Goal: Information Seeking & Learning: Learn about a topic

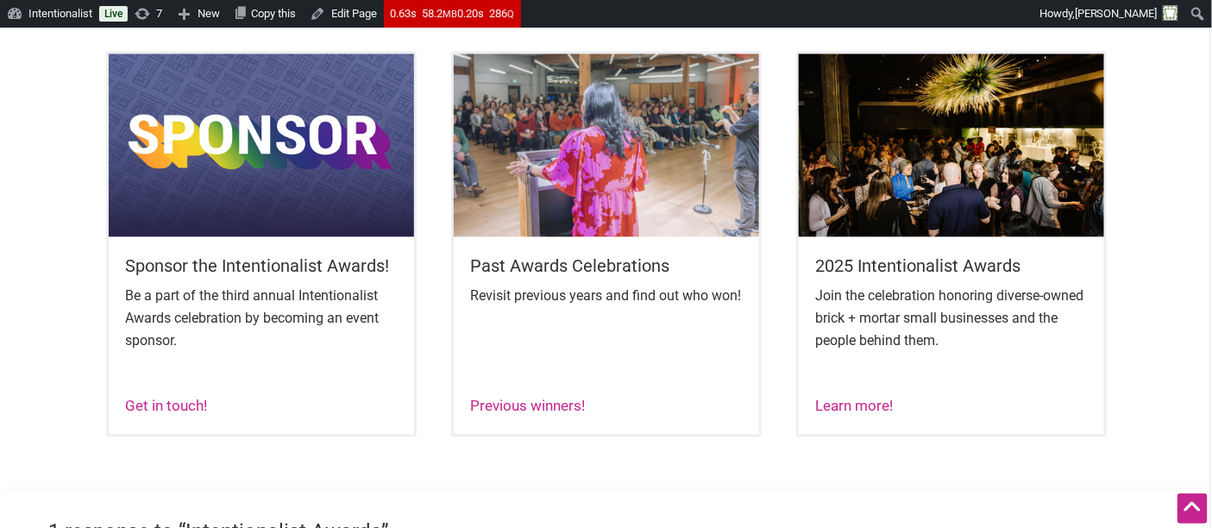
scroll to position [1150, 0]
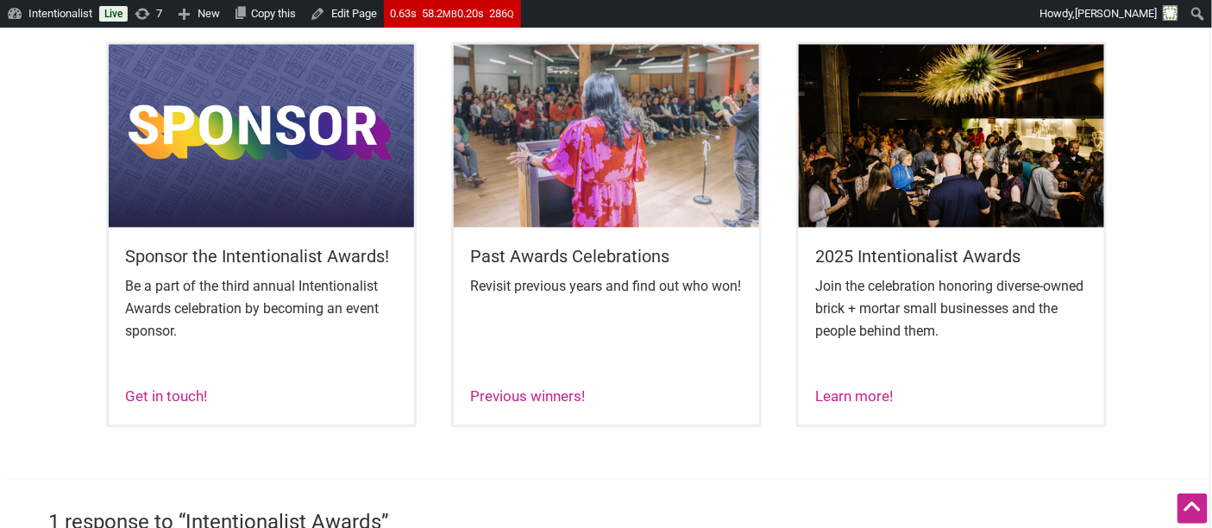
click at [526, 408] on div "Previous winners!" at bounding box center [528, 397] width 115 height 22
click at [526, 405] on link "Previous winners!" at bounding box center [528, 395] width 115 height 17
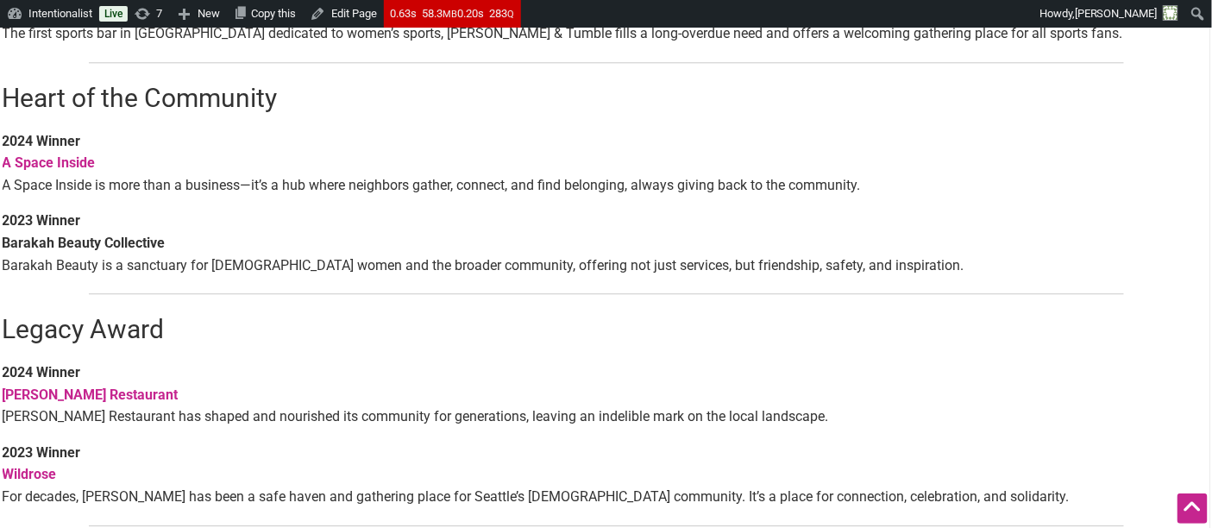
scroll to position [1437, 0]
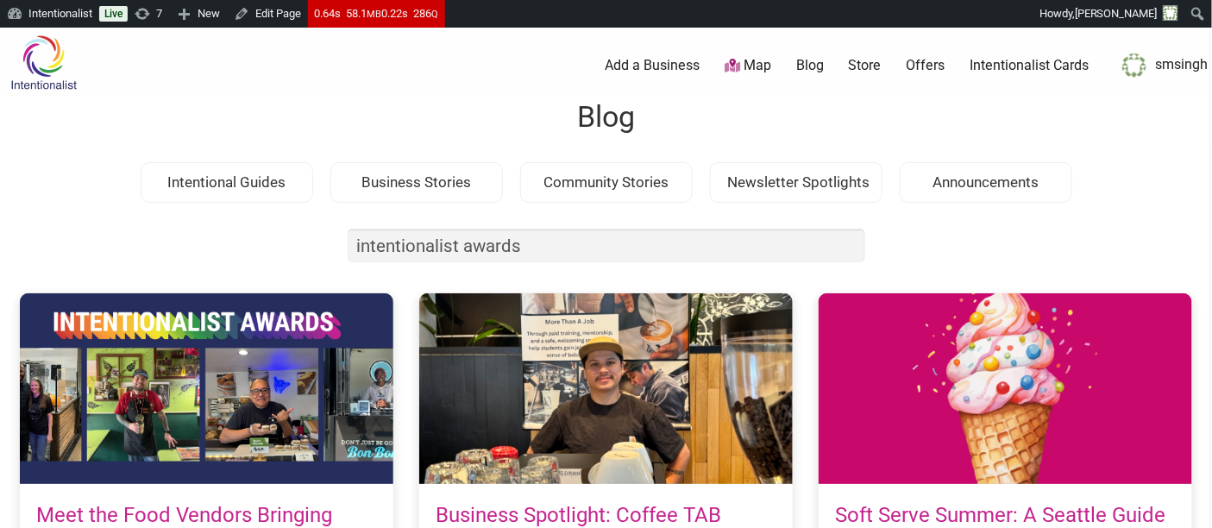
type input "intentionalist awards"
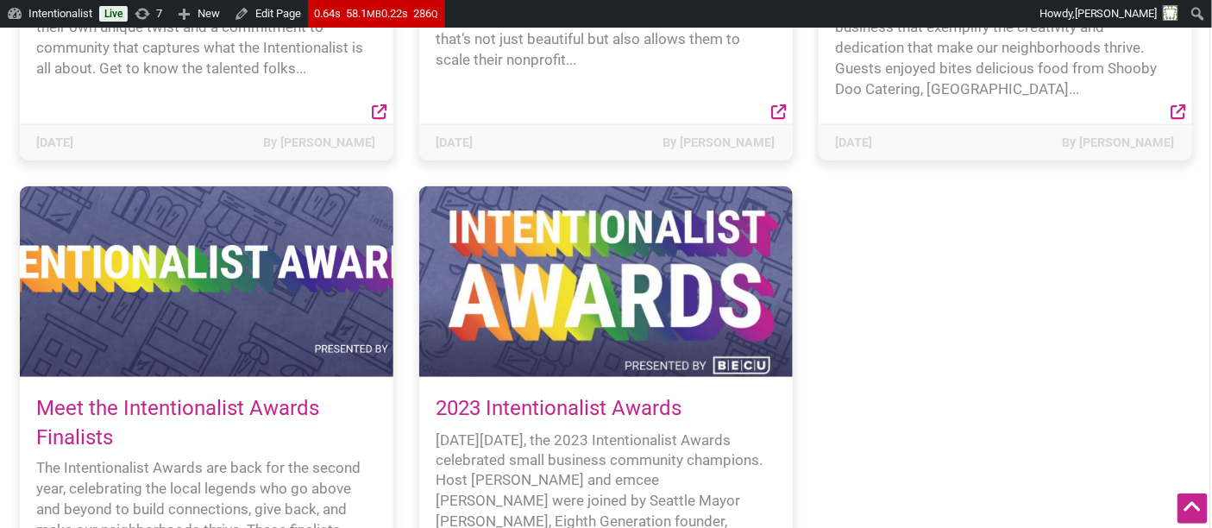
scroll to position [670, 0]
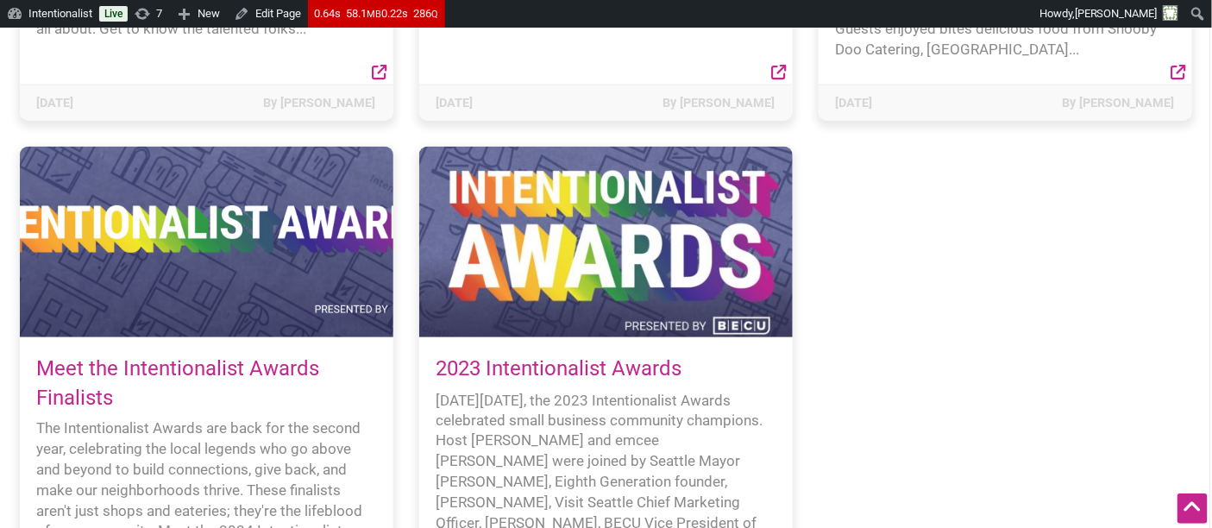
click at [183, 250] on div at bounding box center [207, 242] width 374 height 191
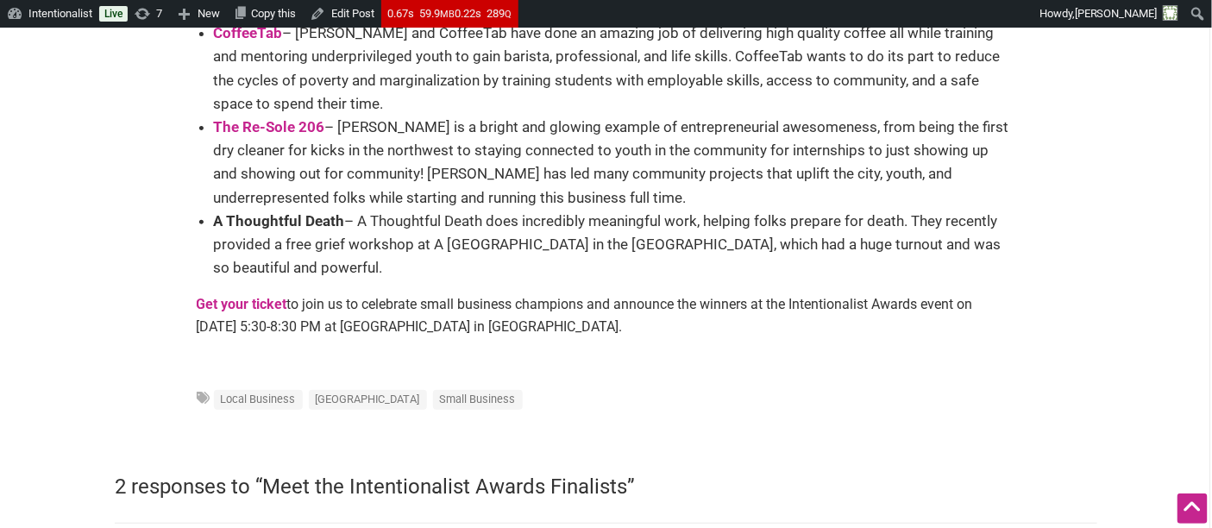
scroll to position [6819, 0]
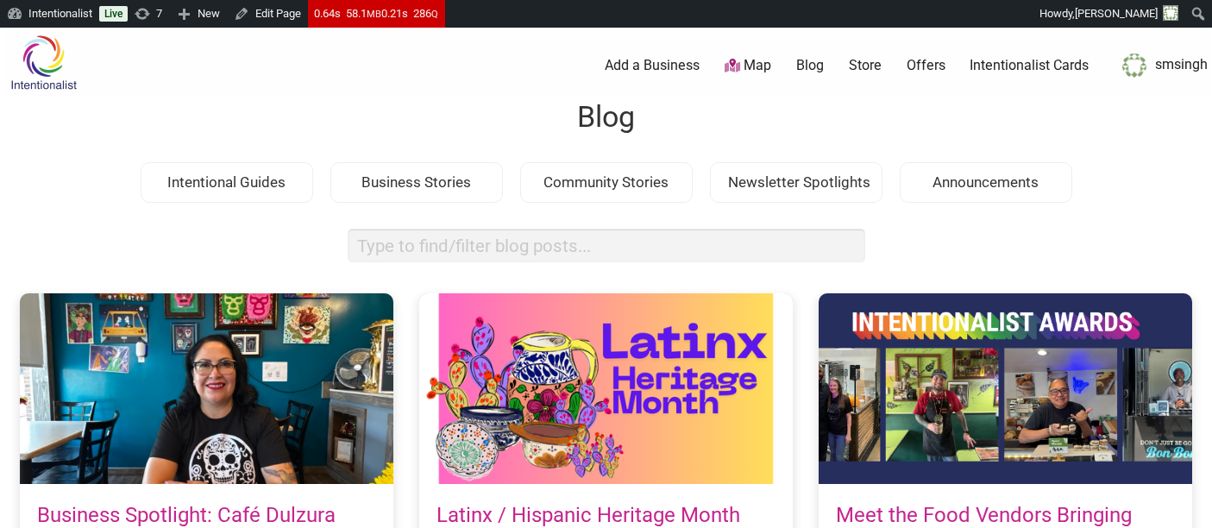
drag, startPoint x: 0, startPoint y: 0, endPoint x: 443, endPoint y: 249, distance: 507.9
click at [443, 249] on input "search box" at bounding box center [607, 246] width 518 height 34
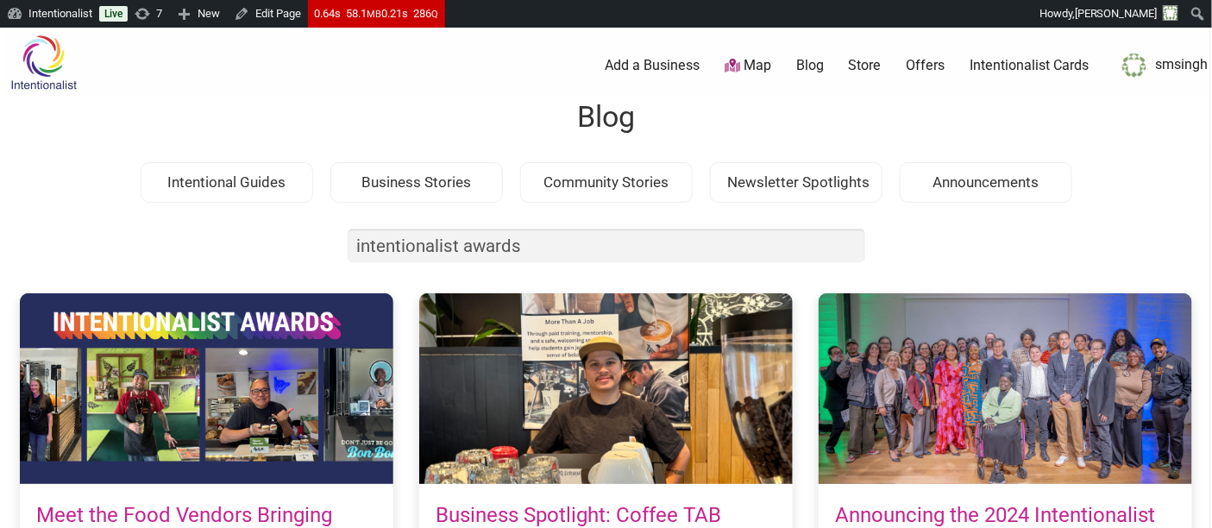
click at [568, 243] on input "intentionalist awards" at bounding box center [607, 246] width 518 height 34
type input "intentionalist awards"
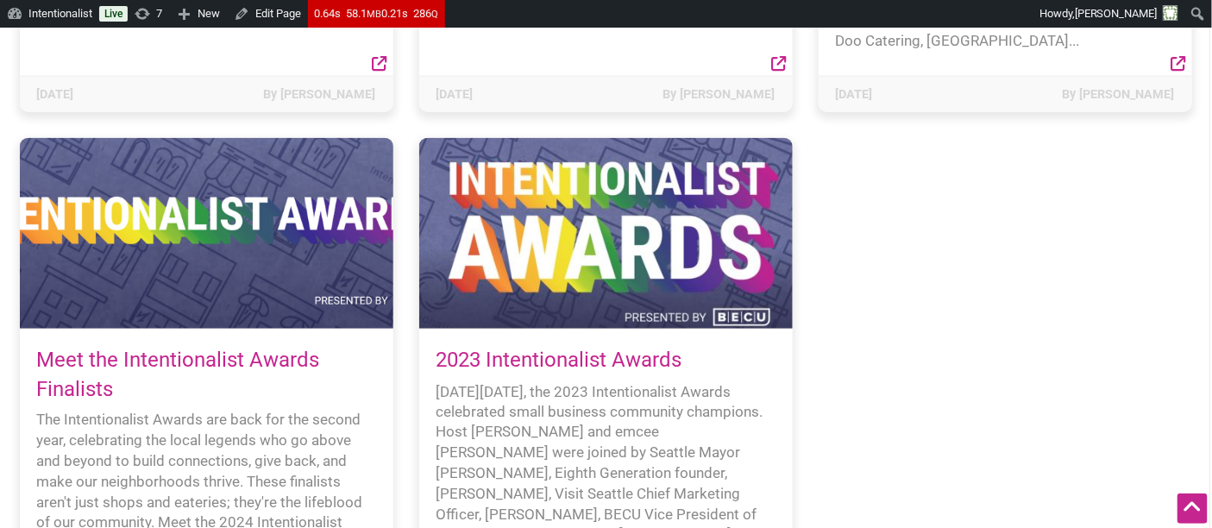
scroll to position [766, 0]
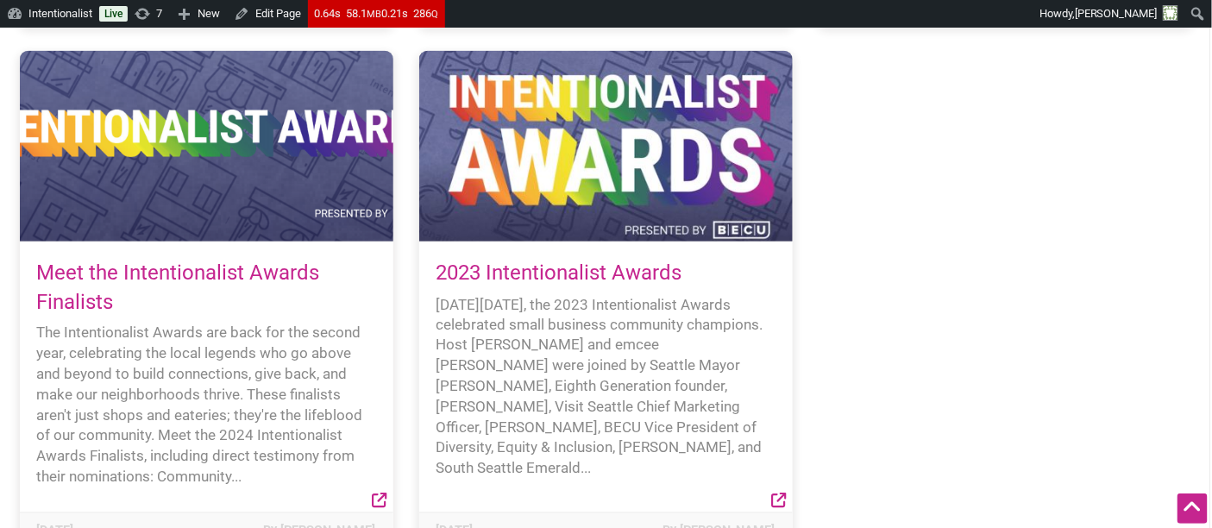
click at [639, 188] on div at bounding box center [606, 146] width 374 height 191
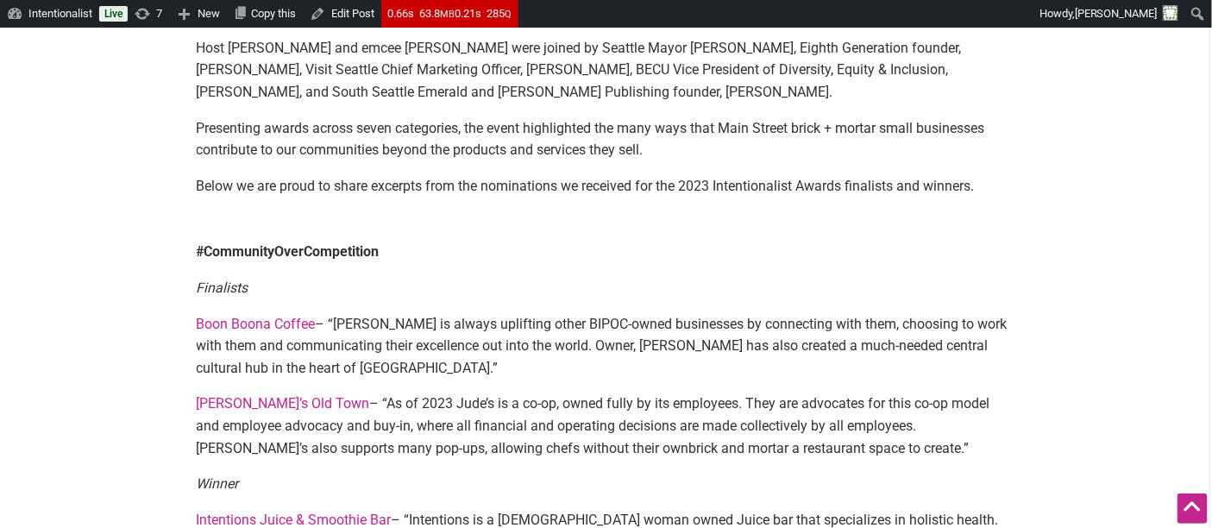
scroll to position [398, 0]
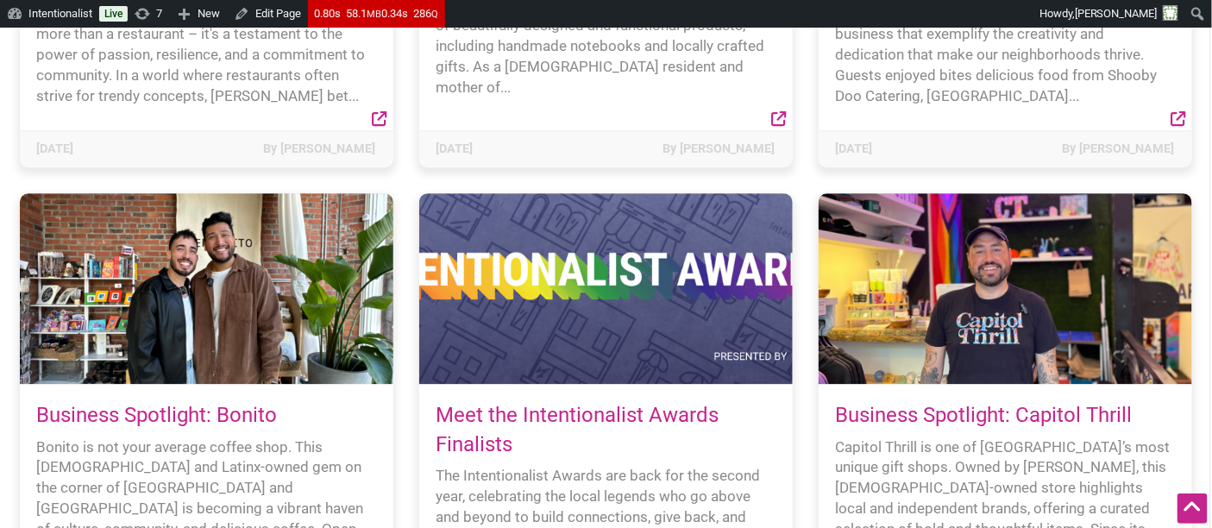
scroll to position [10249, 0]
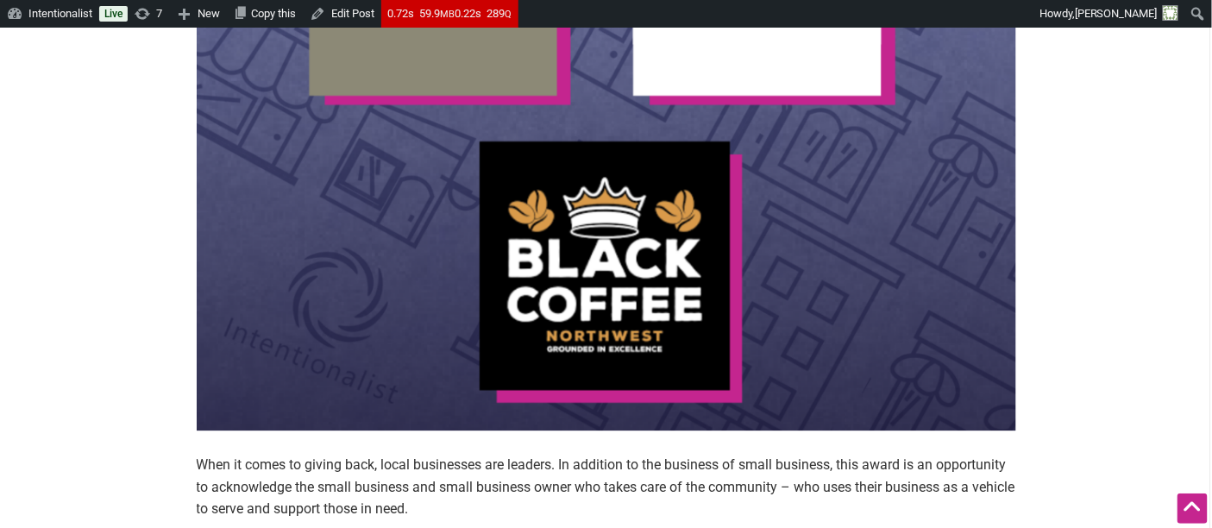
scroll to position [3467, 0]
